Goal: Book appointment/travel/reservation

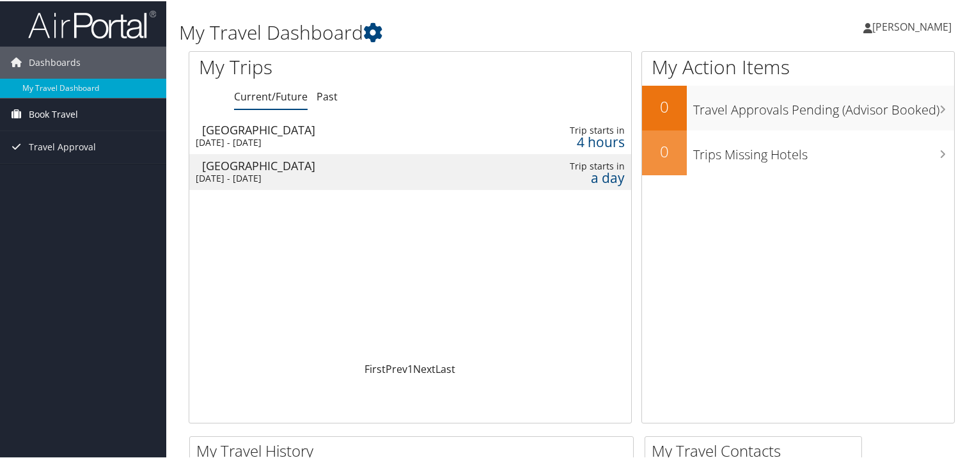
click at [65, 110] on span "Book Travel" at bounding box center [53, 113] width 49 height 32
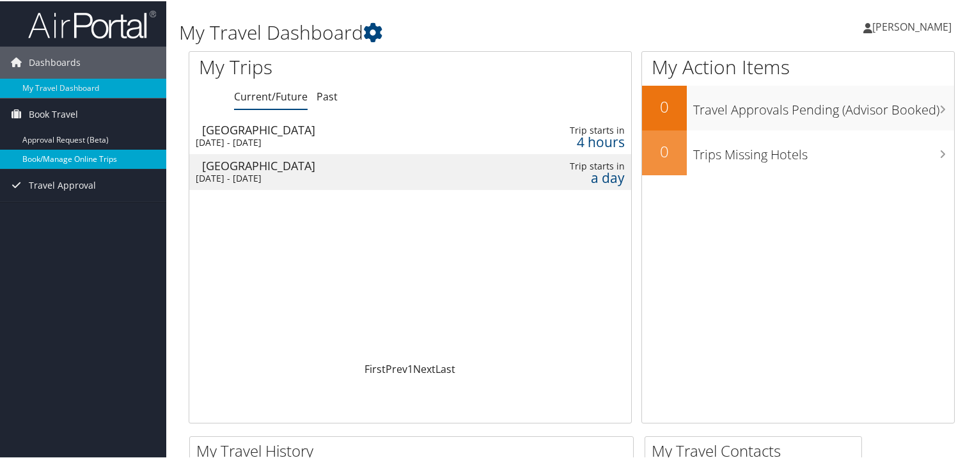
click at [71, 152] on link "Book/Manage Online Trips" at bounding box center [83, 157] width 166 height 19
